Goal: Book appointment/travel/reservation

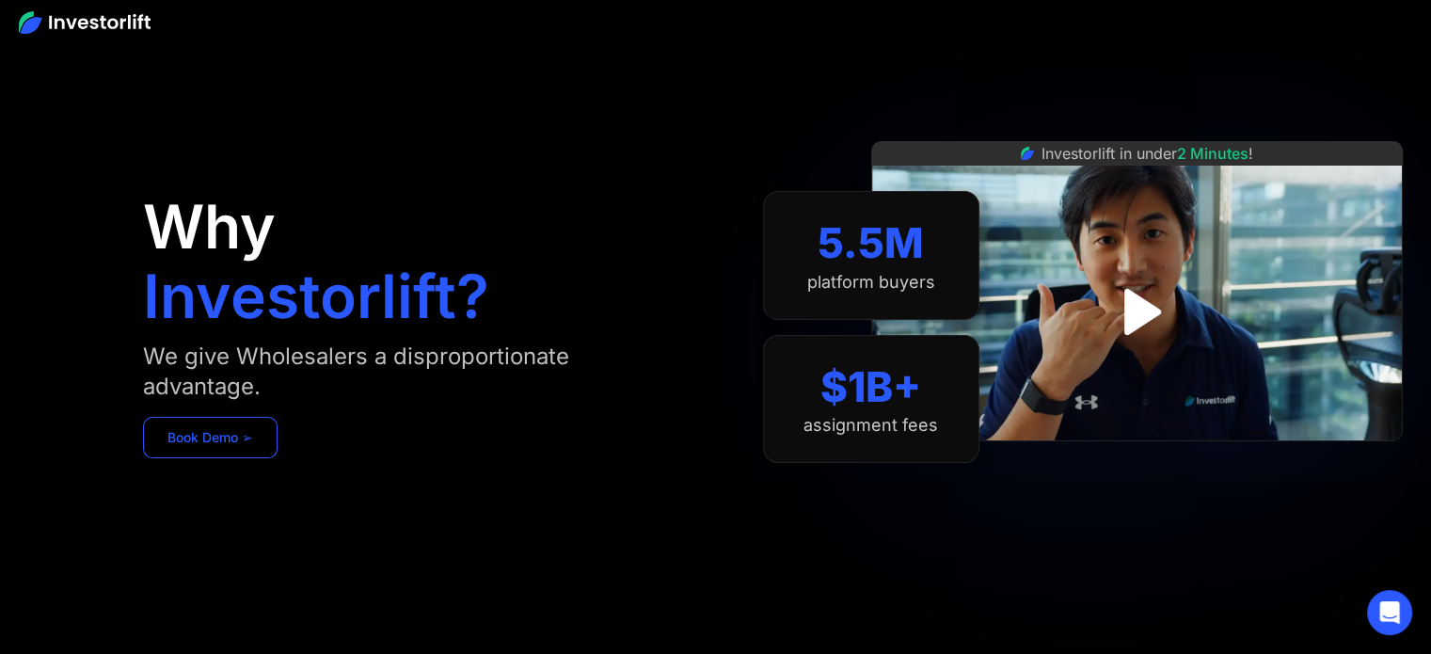
click at [241, 447] on link "Book Demo ➢" at bounding box center [210, 437] width 135 height 41
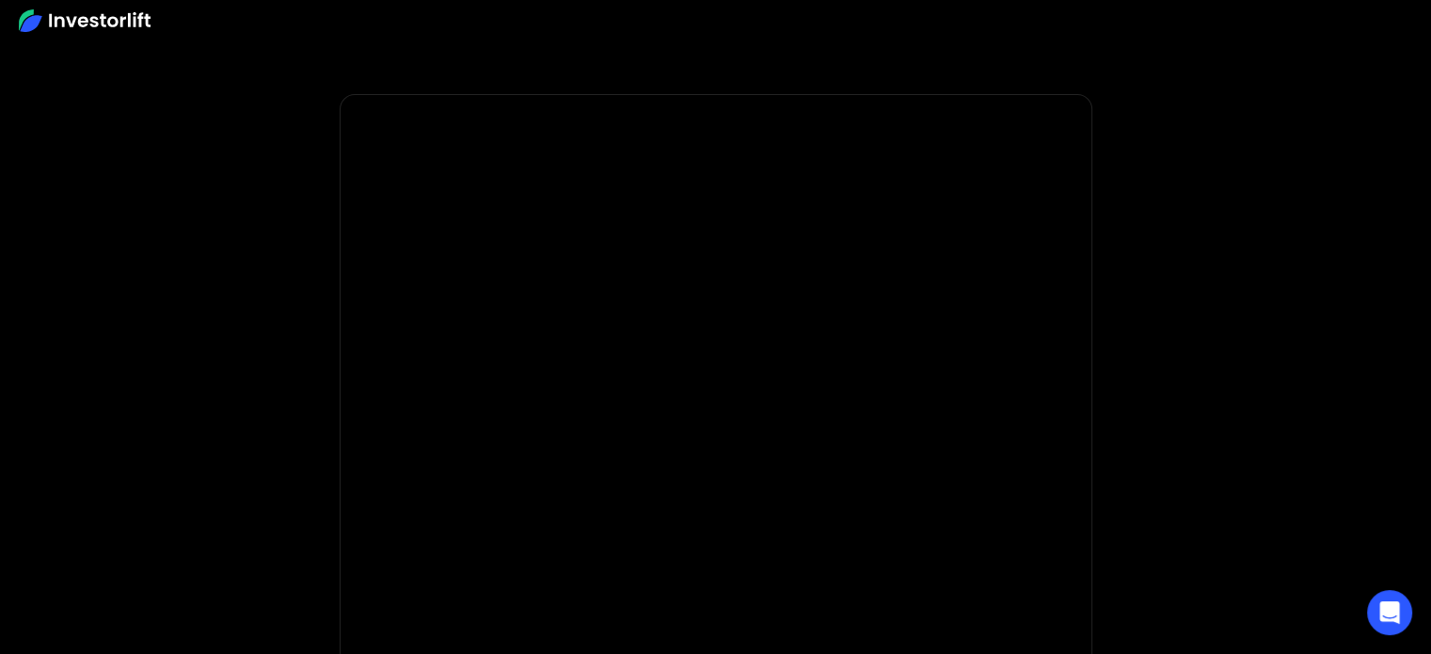
click at [127, 18] on img at bounding box center [85, 20] width 132 height 23
click at [47, 23] on img at bounding box center [85, 20] width 132 height 23
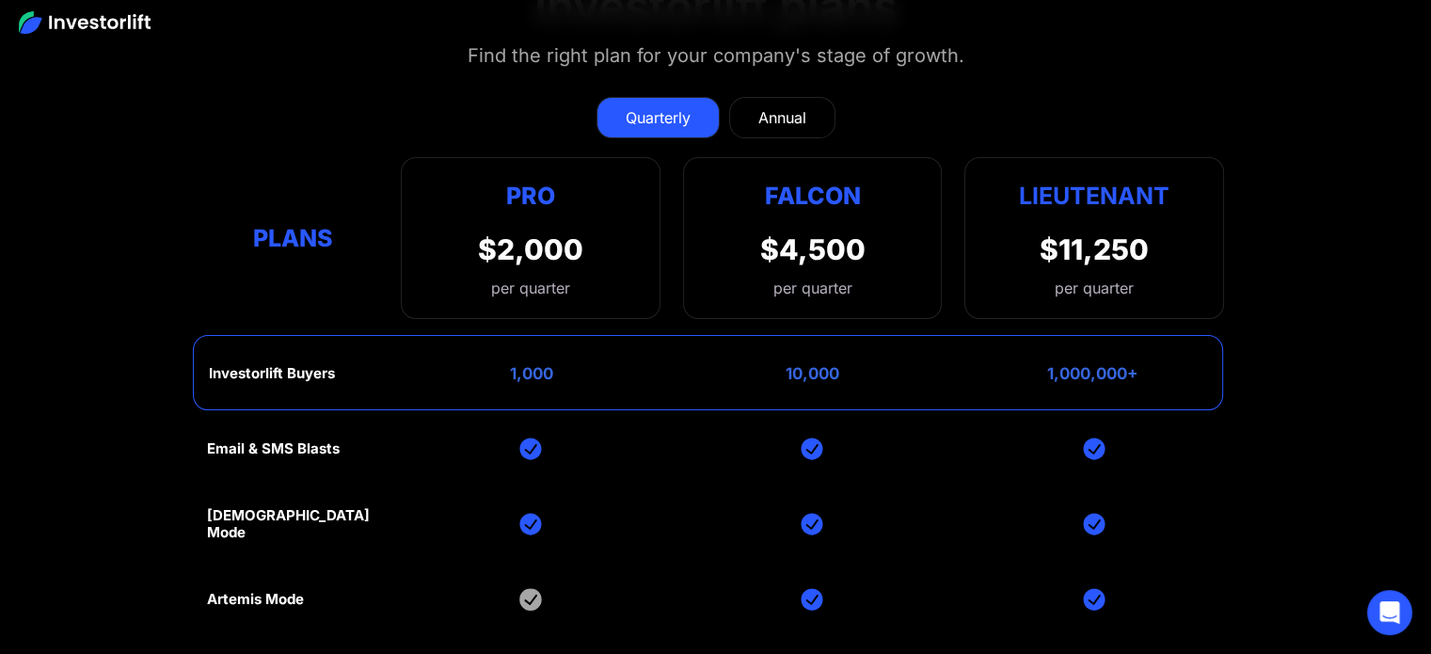
scroll to position [7320, 0]
